Goal: Book appointment/travel/reservation

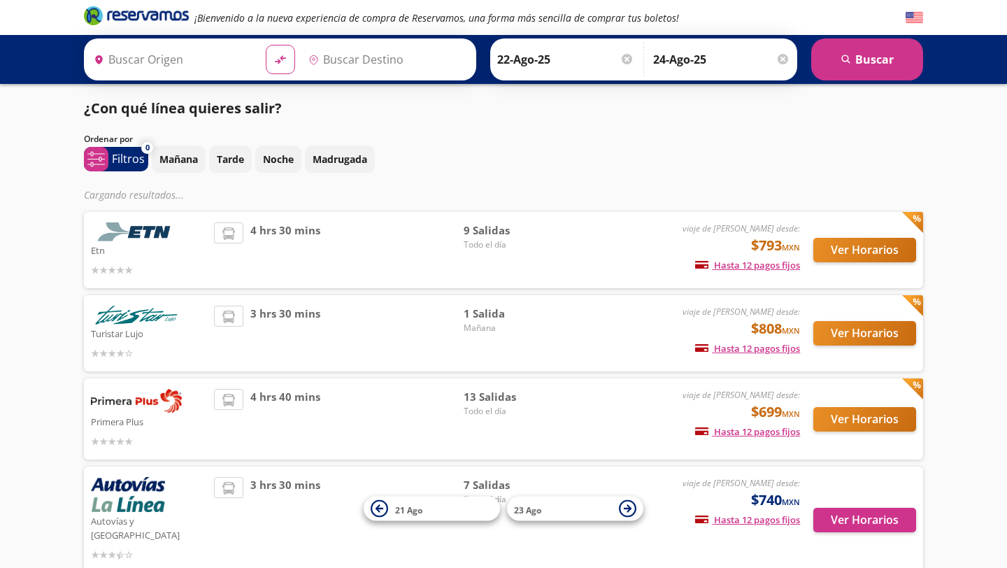
type input "[GEOGRAPHIC_DATA], [GEOGRAPHIC_DATA]"
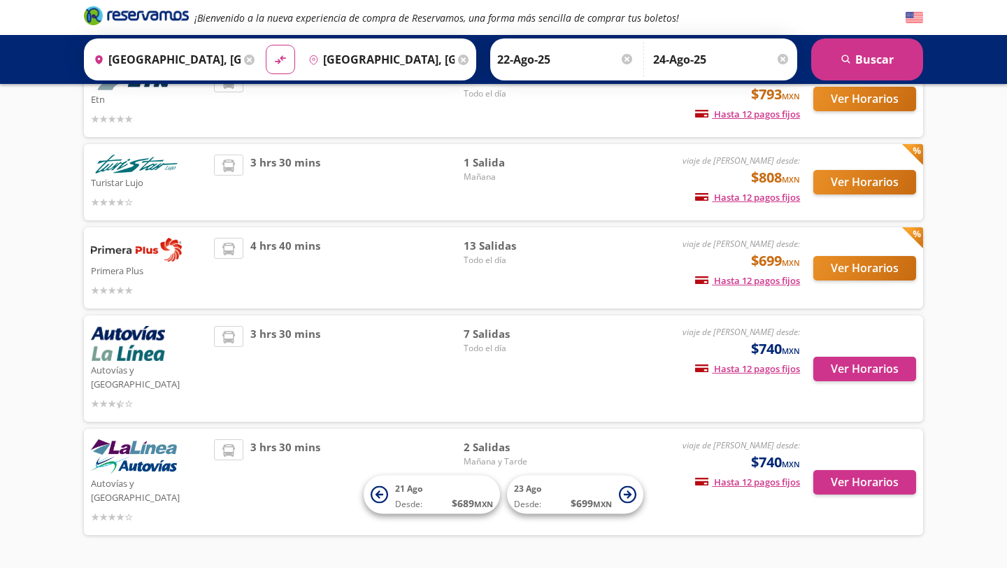
scroll to position [140, 0]
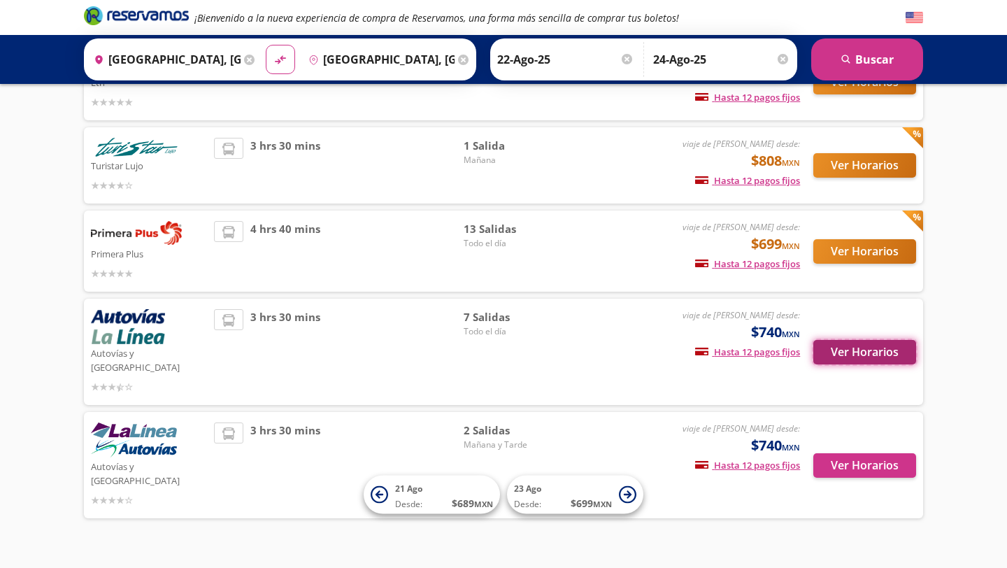
click at [866, 343] on button "Ver Horarios" at bounding box center [864, 352] width 103 height 24
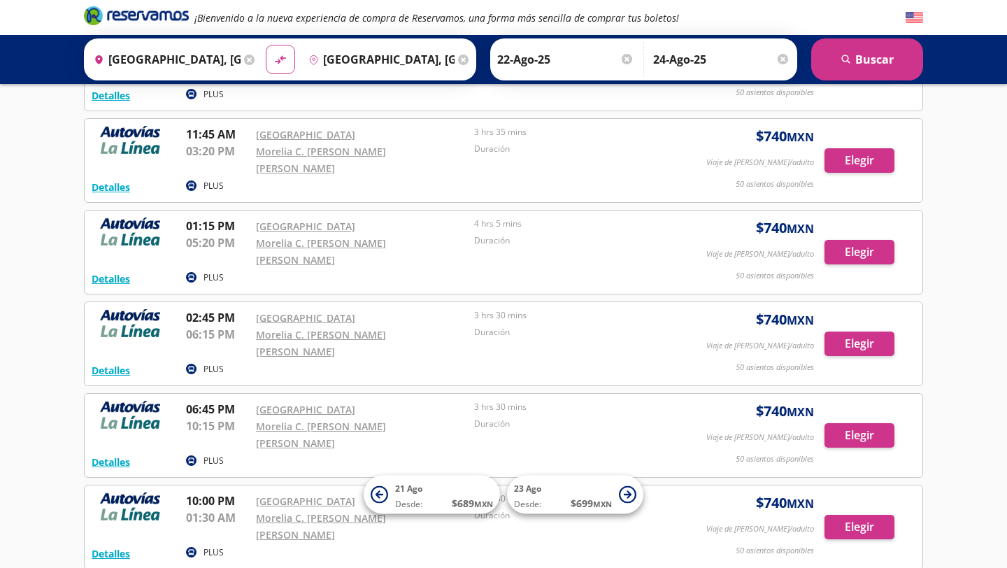
scroll to position [248, 0]
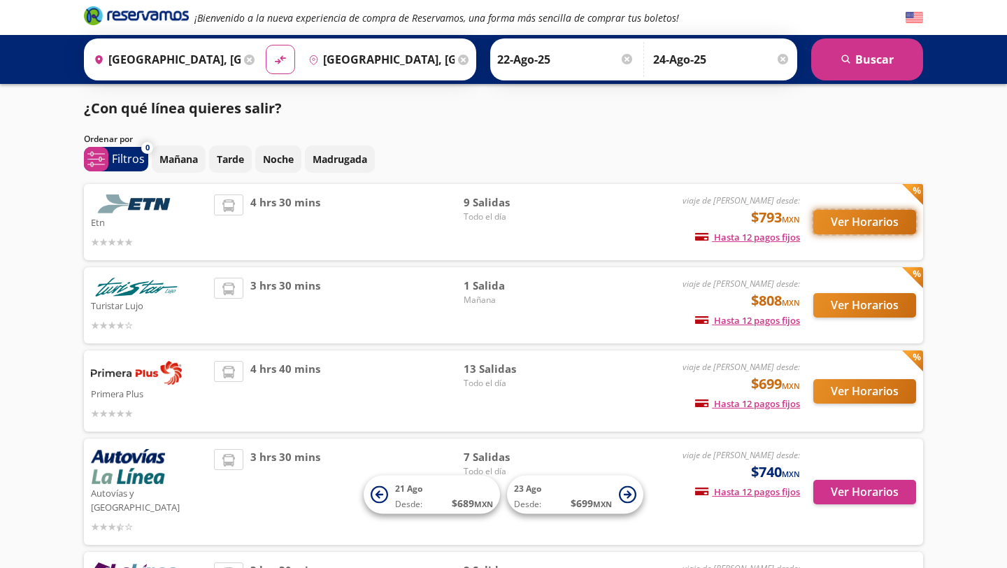
click at [855, 220] on button "Ver Horarios" at bounding box center [864, 222] width 103 height 24
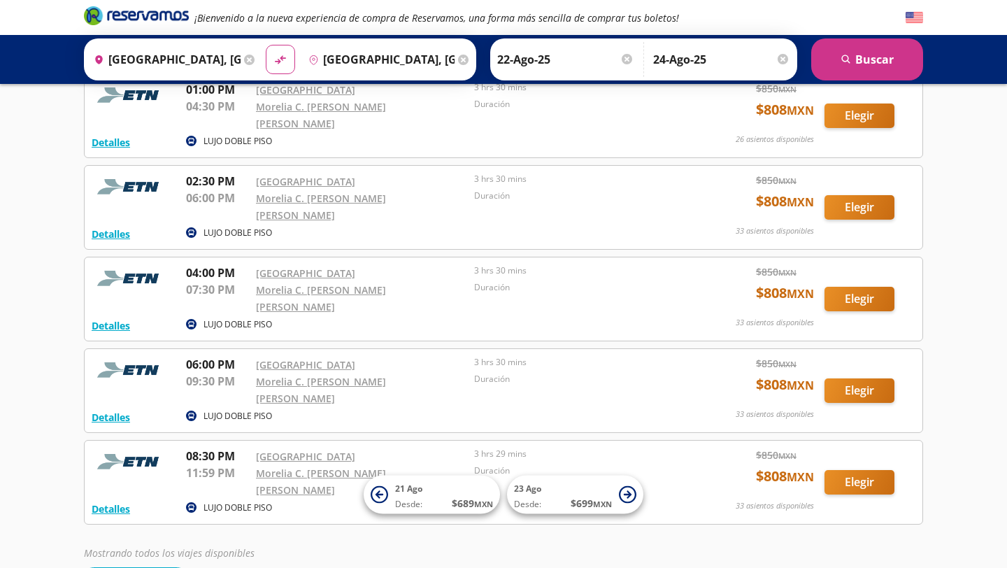
scroll to position [459, 0]
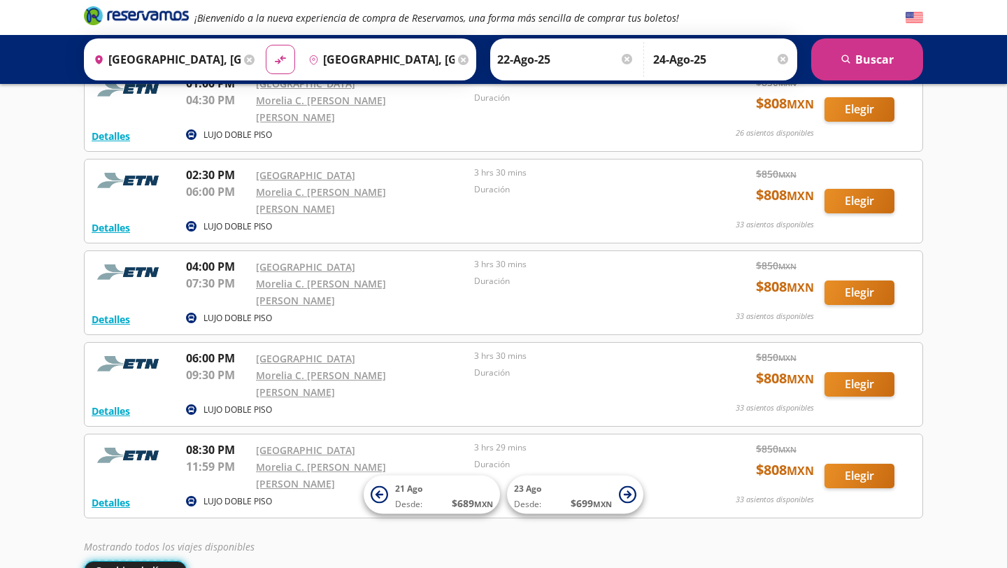
click at [114, 561] on button "Cambiar de línea" at bounding box center [135, 570] width 103 height 19
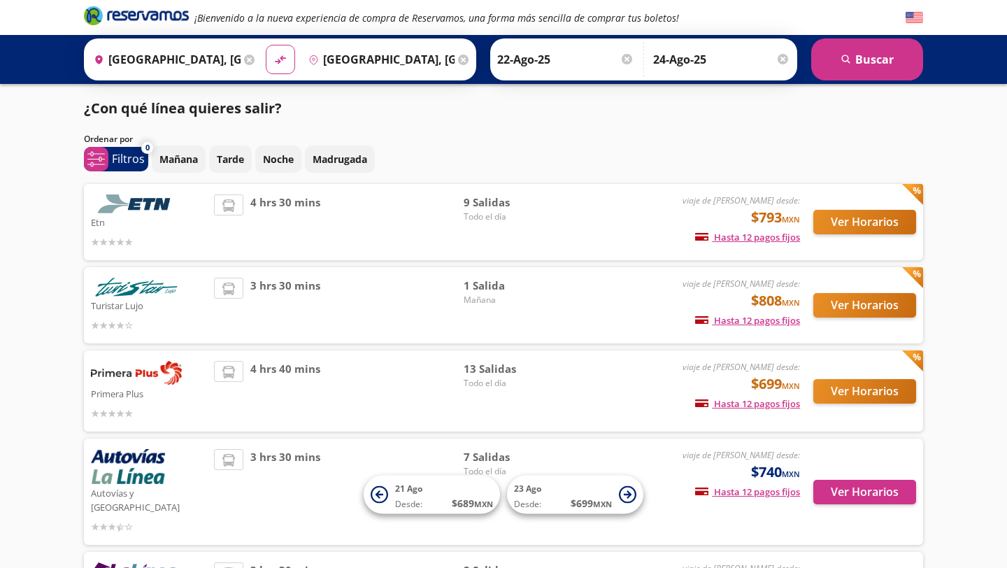
click at [243, 301] on div "3 hrs 30 mins" at bounding box center [339, 305] width 250 height 55
click at [840, 301] on button "Ver Horarios" at bounding box center [864, 305] width 103 height 24
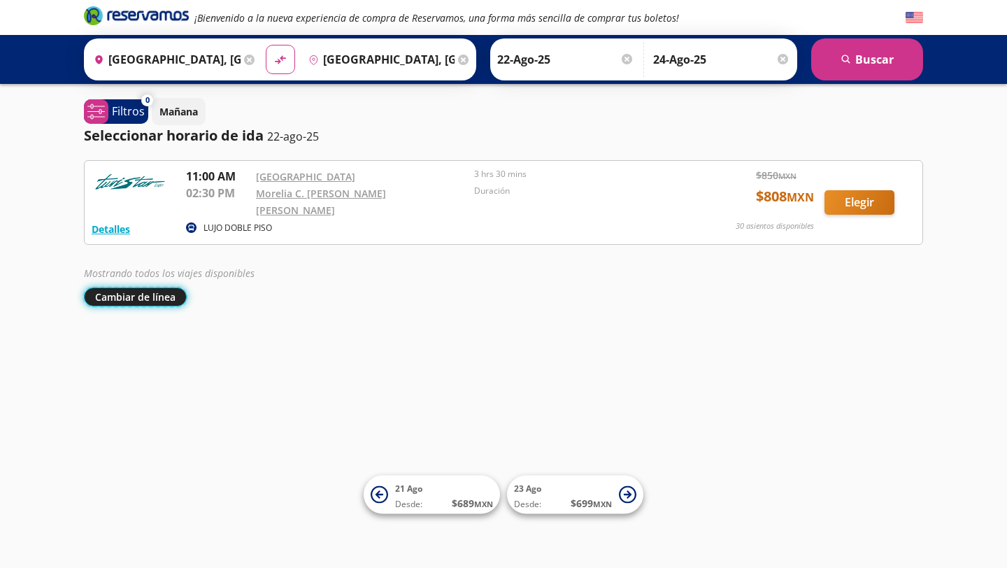
click at [146, 288] on button "Cambiar de línea" at bounding box center [135, 296] width 103 height 19
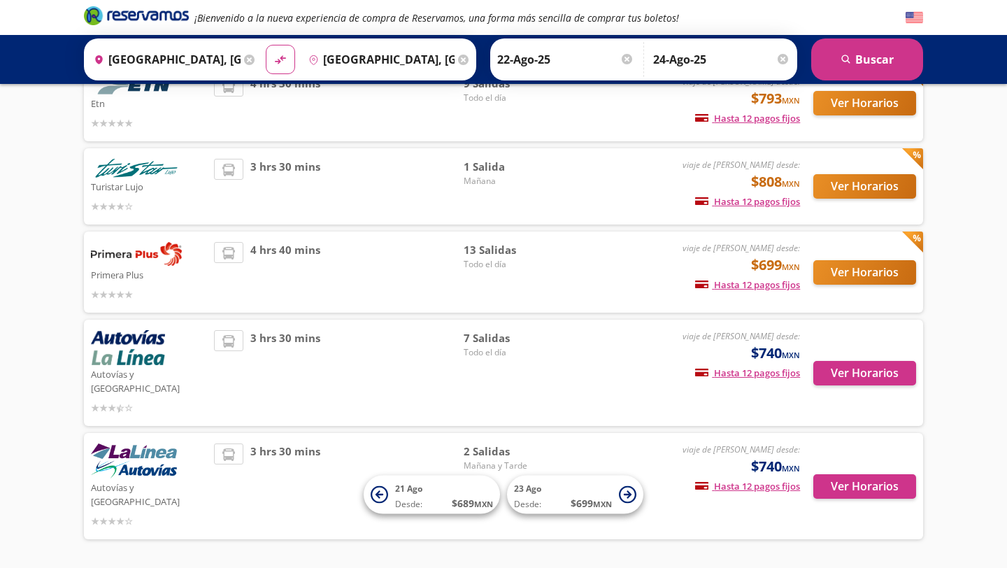
scroll to position [140, 0]
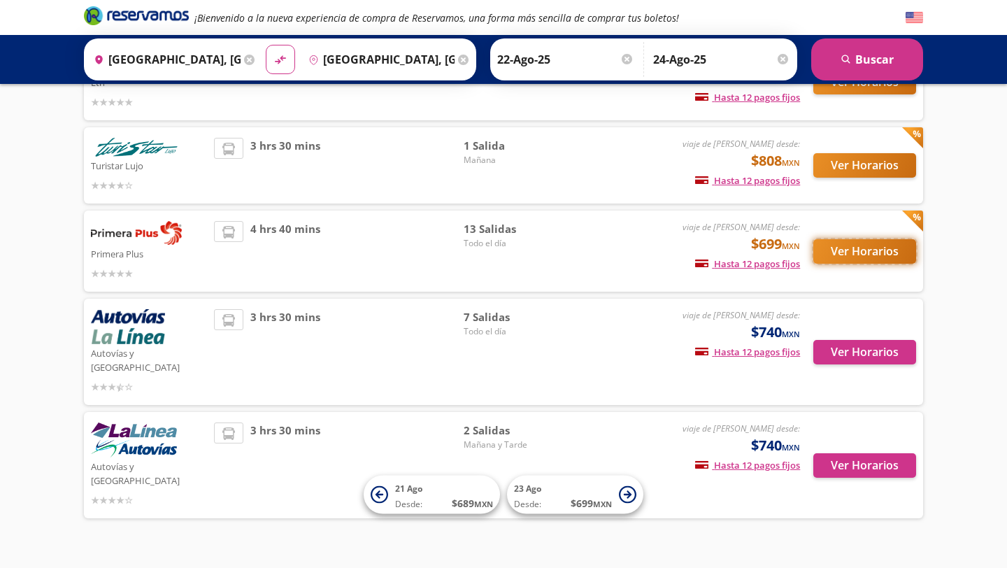
click at [881, 249] on button "Ver Horarios" at bounding box center [864, 251] width 103 height 24
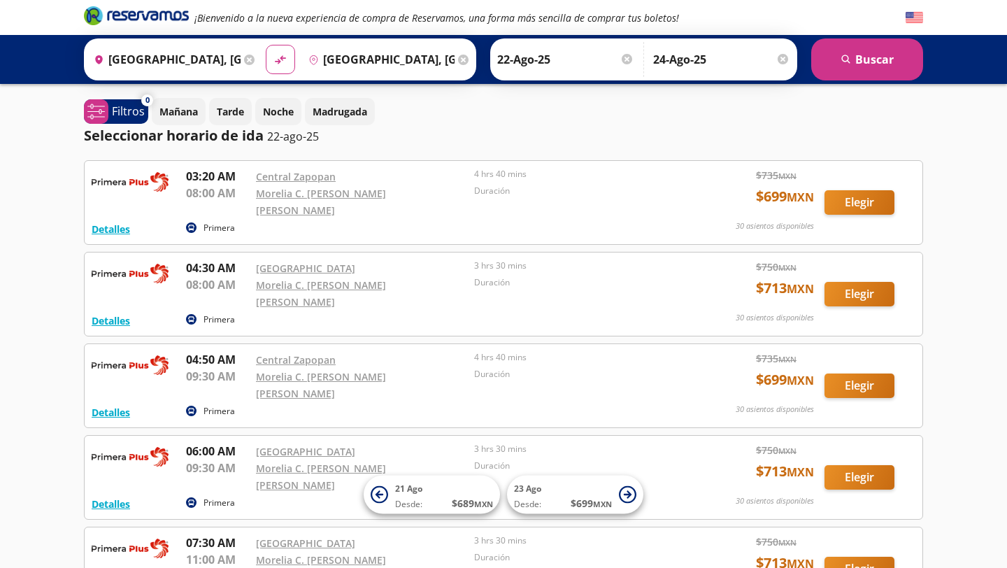
scroll to position [790, 0]
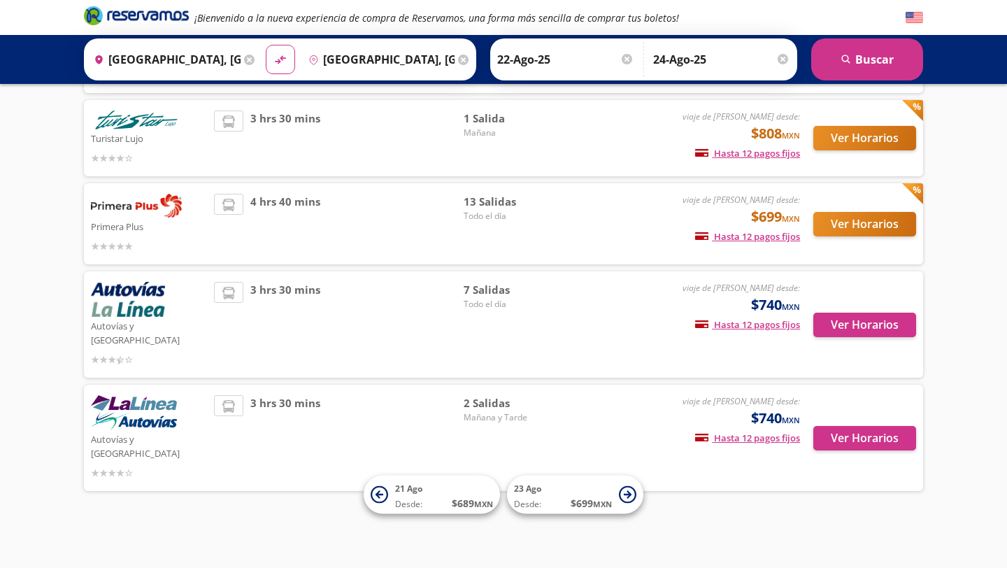
scroll to position [140, 0]
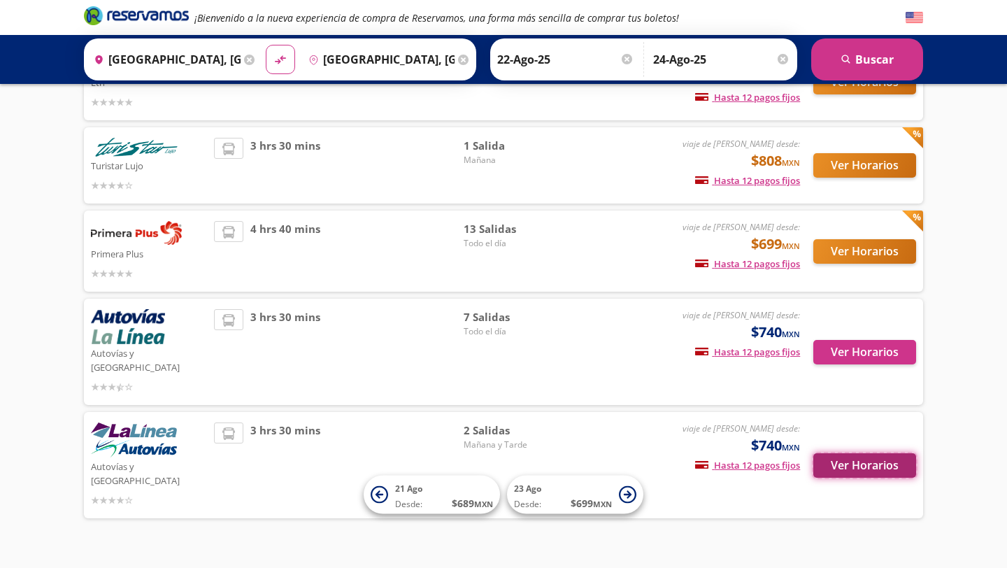
click at [841, 453] on button "Ver Horarios" at bounding box center [864, 465] width 103 height 24
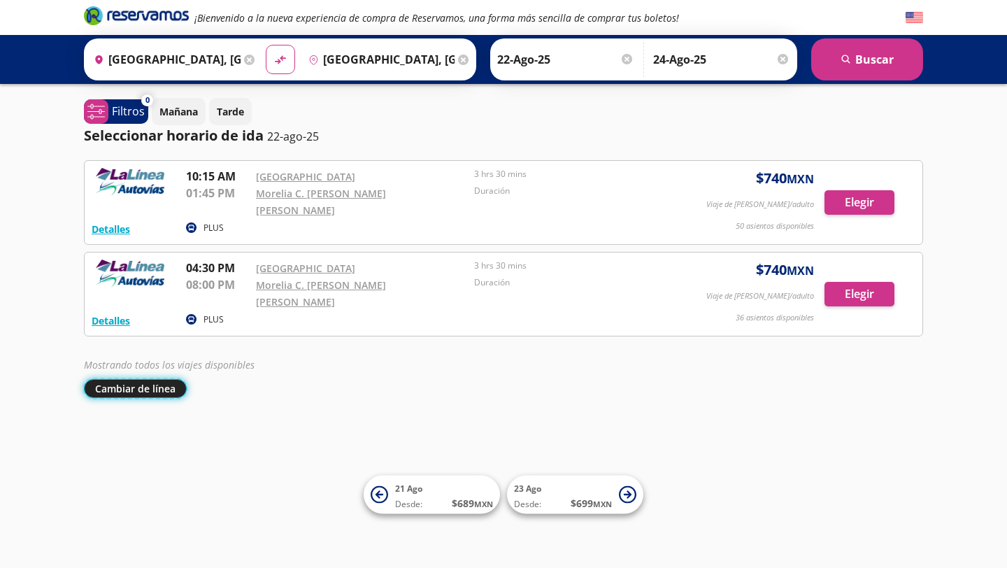
click at [155, 379] on button "Cambiar de línea" at bounding box center [135, 388] width 103 height 19
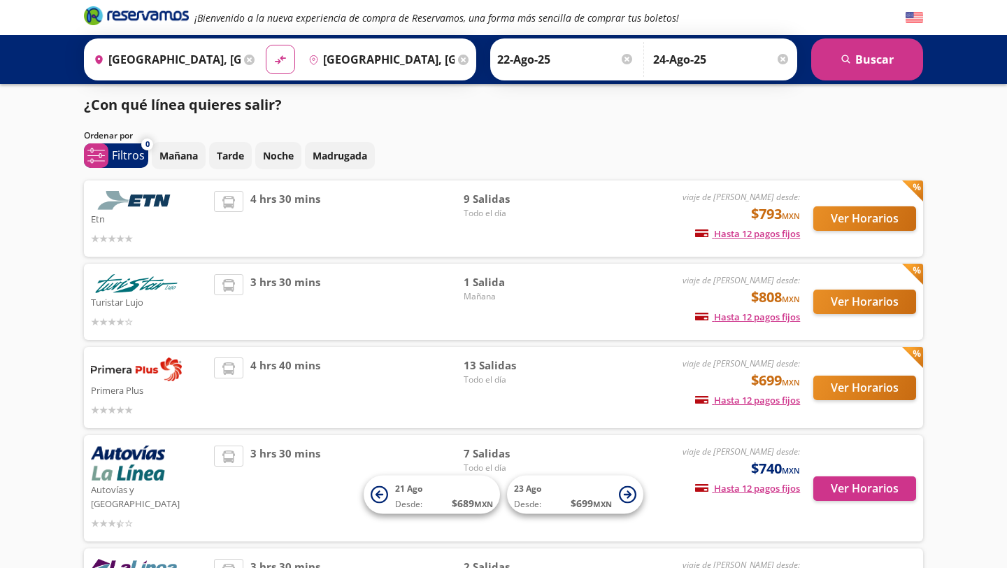
scroll to position [4, 0]
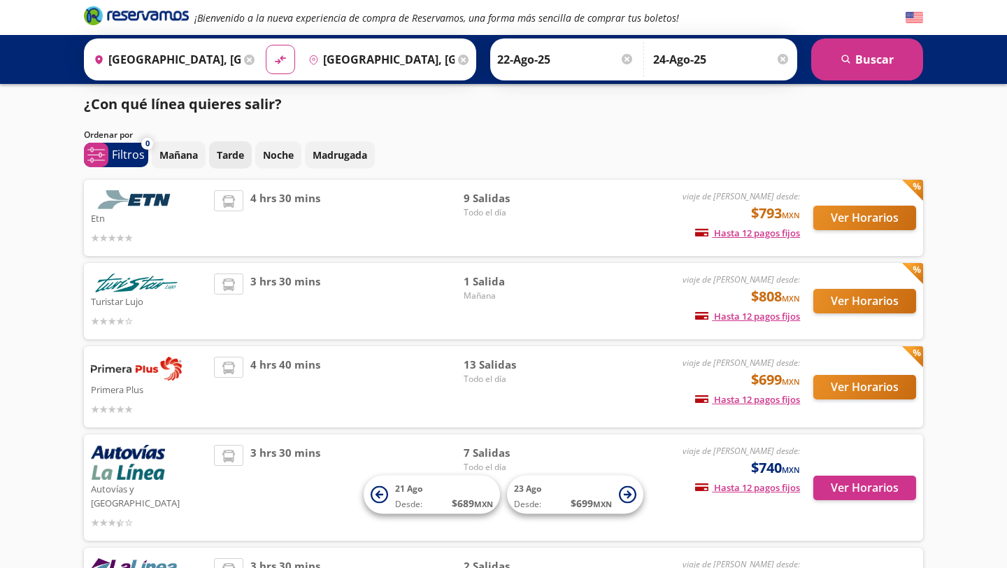
click at [241, 155] on p "Tarde" at bounding box center [230, 155] width 27 height 15
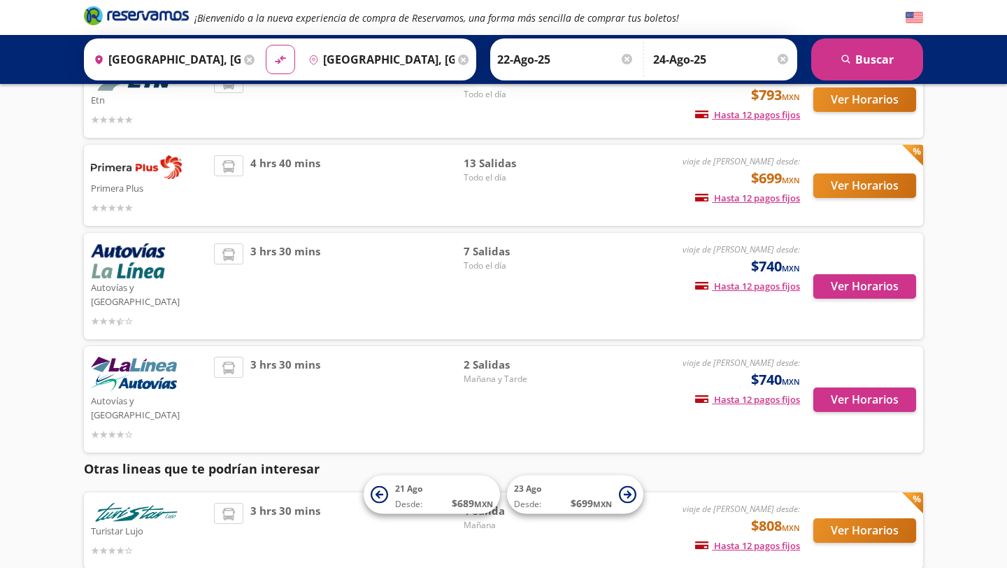
scroll to position [15, 0]
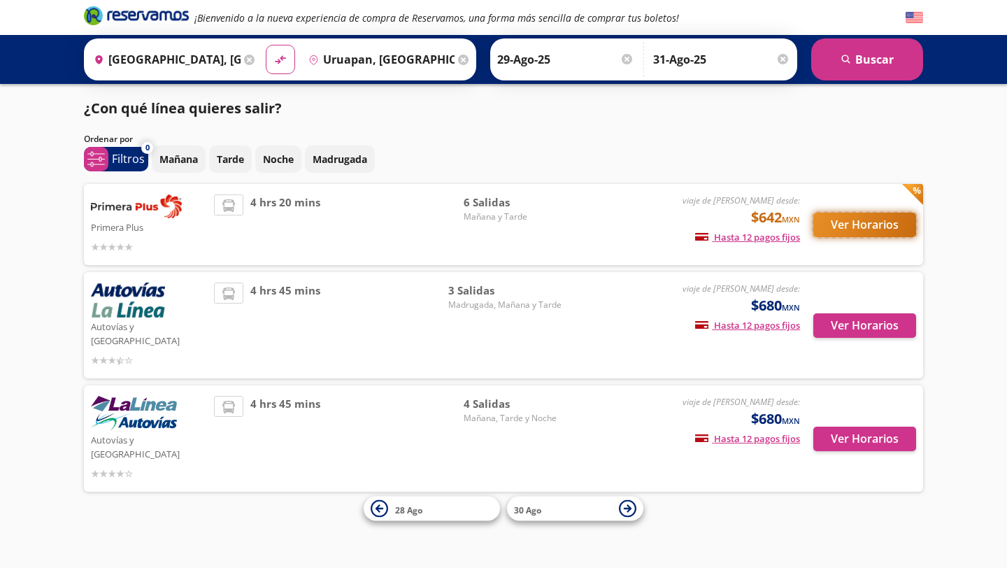
click at [878, 220] on button "Ver Horarios" at bounding box center [864, 225] width 103 height 24
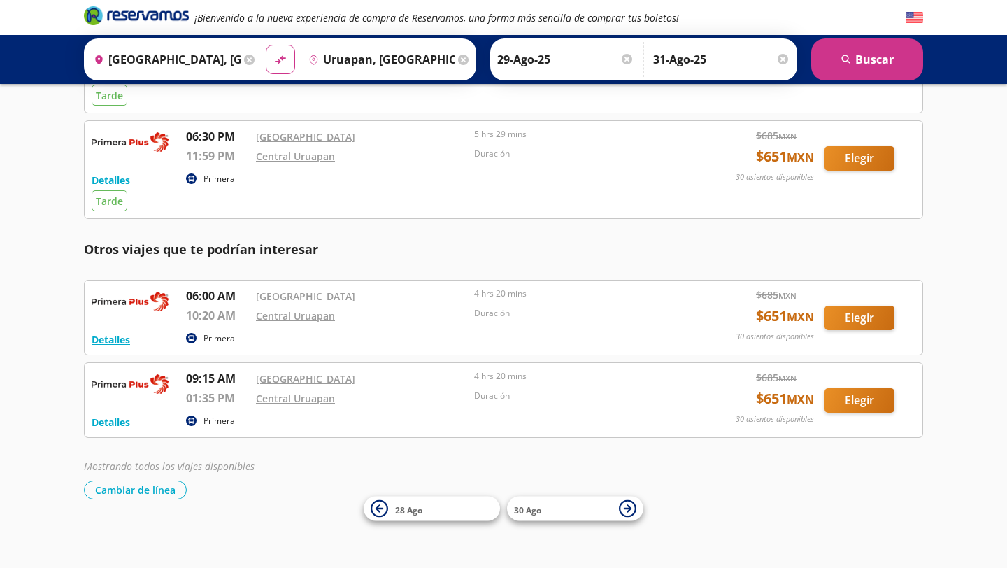
scroll to position [356, 0]
click at [136, 492] on button "Cambiar de línea" at bounding box center [135, 490] width 103 height 19
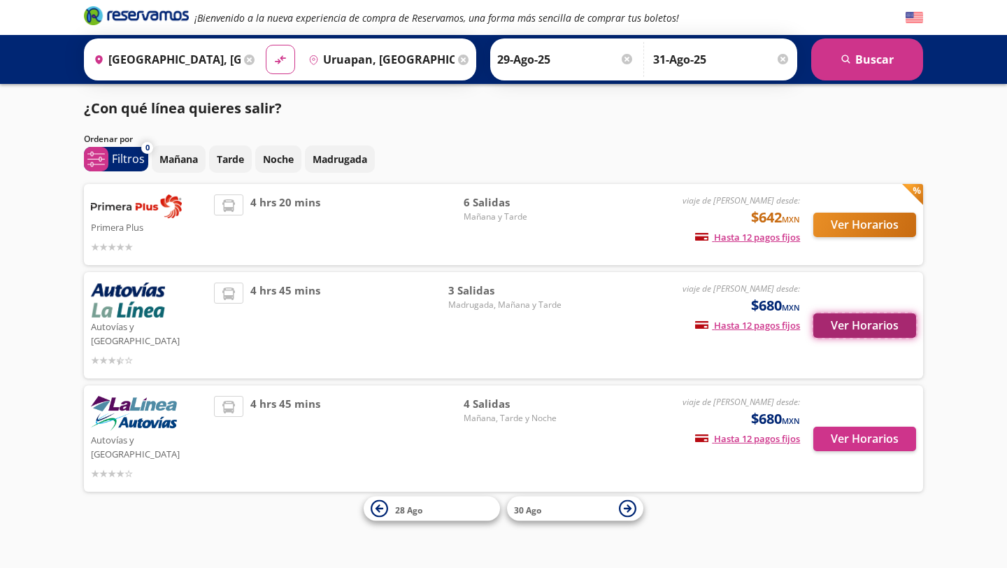
click at [862, 317] on button "Ver Horarios" at bounding box center [864, 325] width 103 height 24
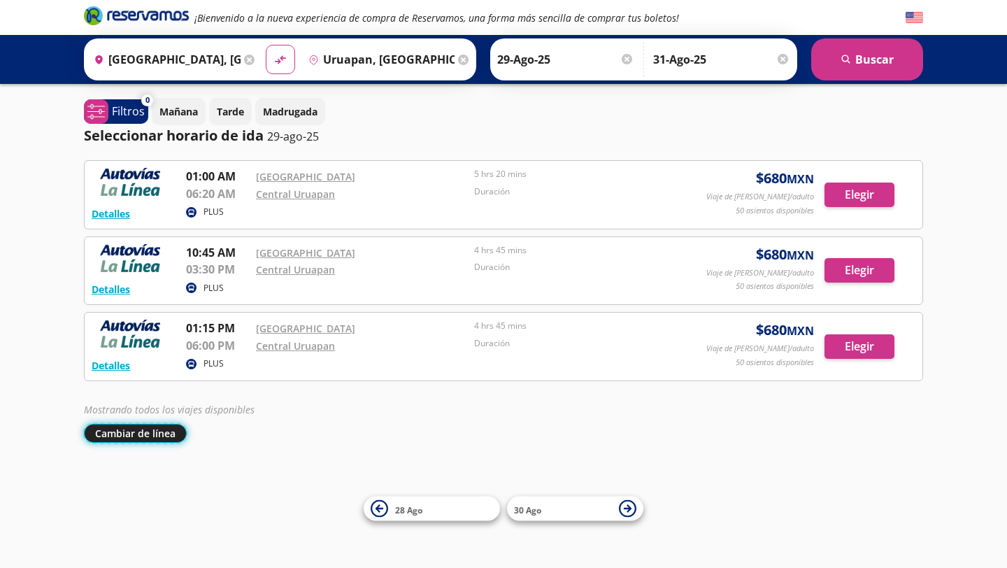
click at [145, 425] on button "Cambiar de línea" at bounding box center [135, 433] width 103 height 19
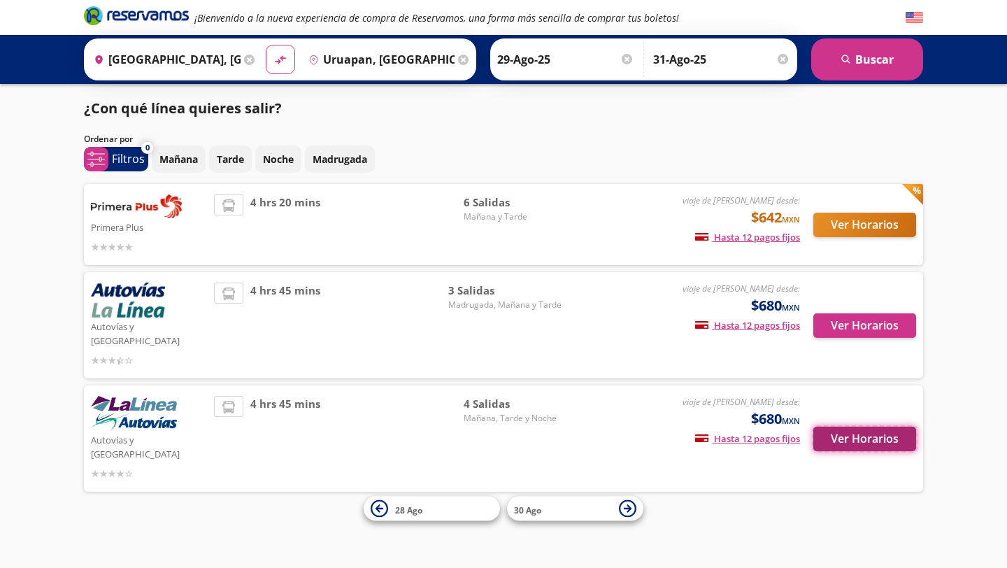
click at [852, 427] on button "Ver Horarios" at bounding box center [864, 439] width 103 height 24
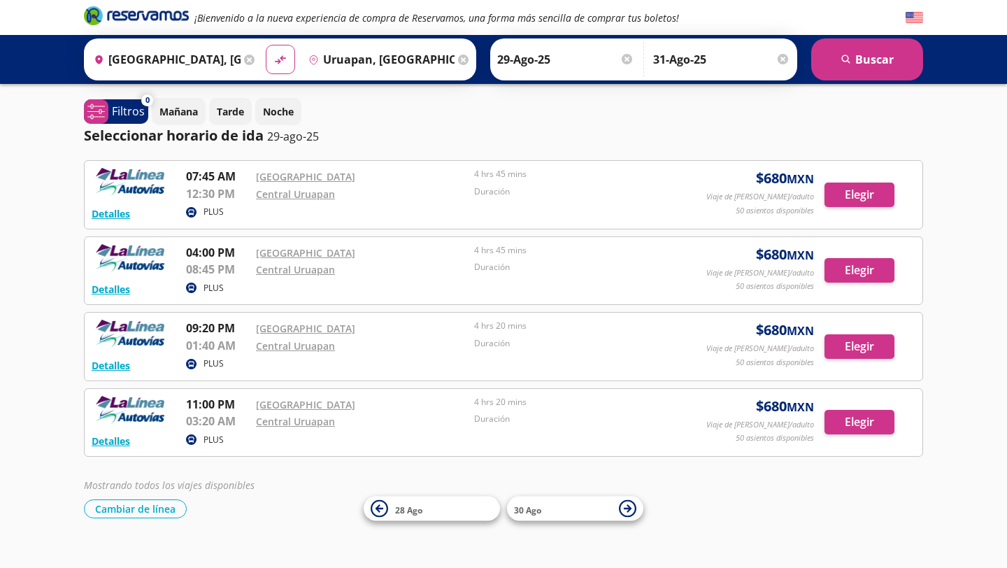
click at [152, 489] on em "Mostrando todos los viajes disponibles" at bounding box center [169, 484] width 171 height 13
click at [152, 517] on button "Cambiar de línea" at bounding box center [135, 508] width 103 height 19
